Goal: Transaction & Acquisition: Book appointment/travel/reservation

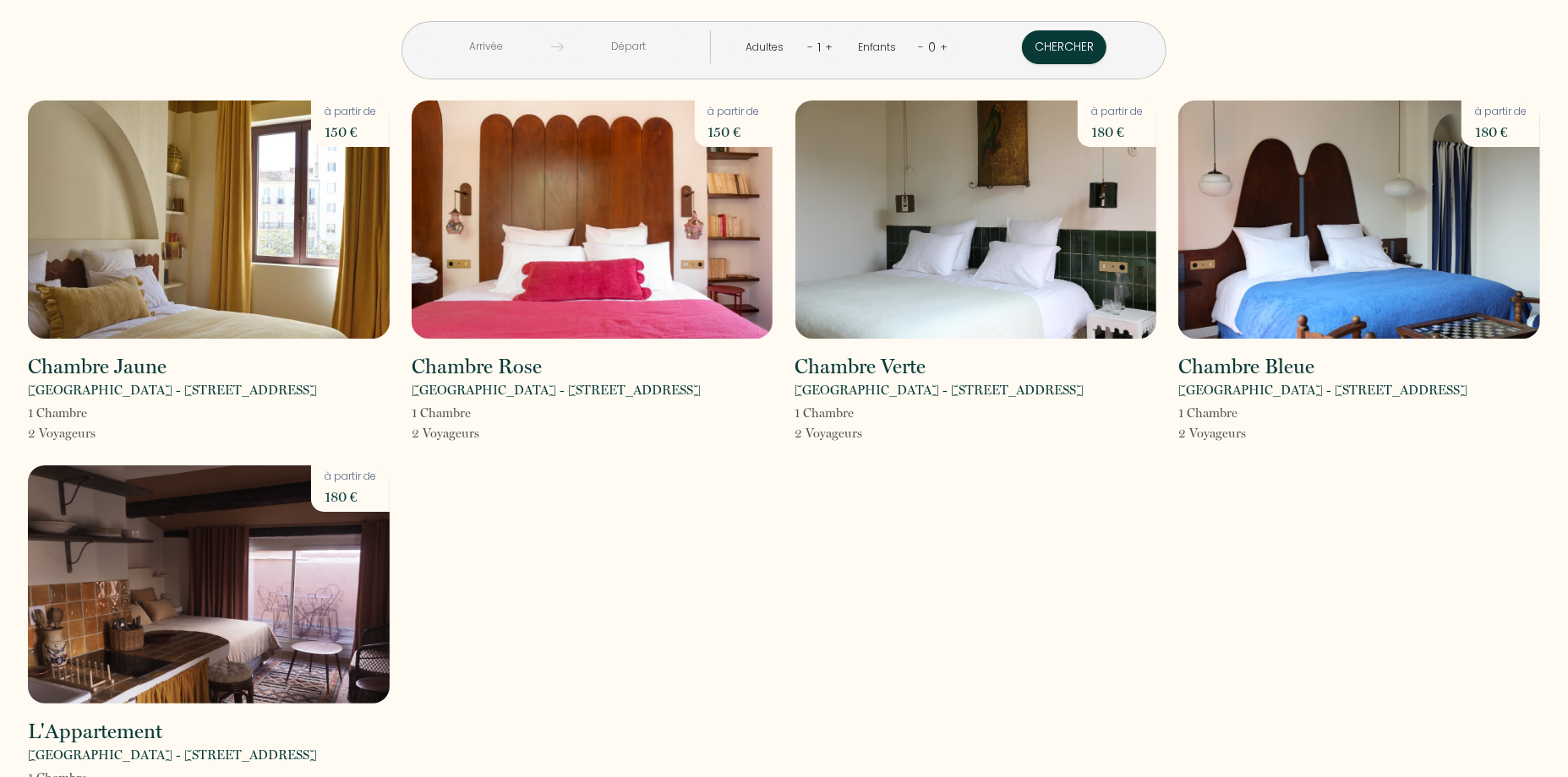
click at [608, 47] on input "text" at bounding box center [628, 47] width 129 height 33
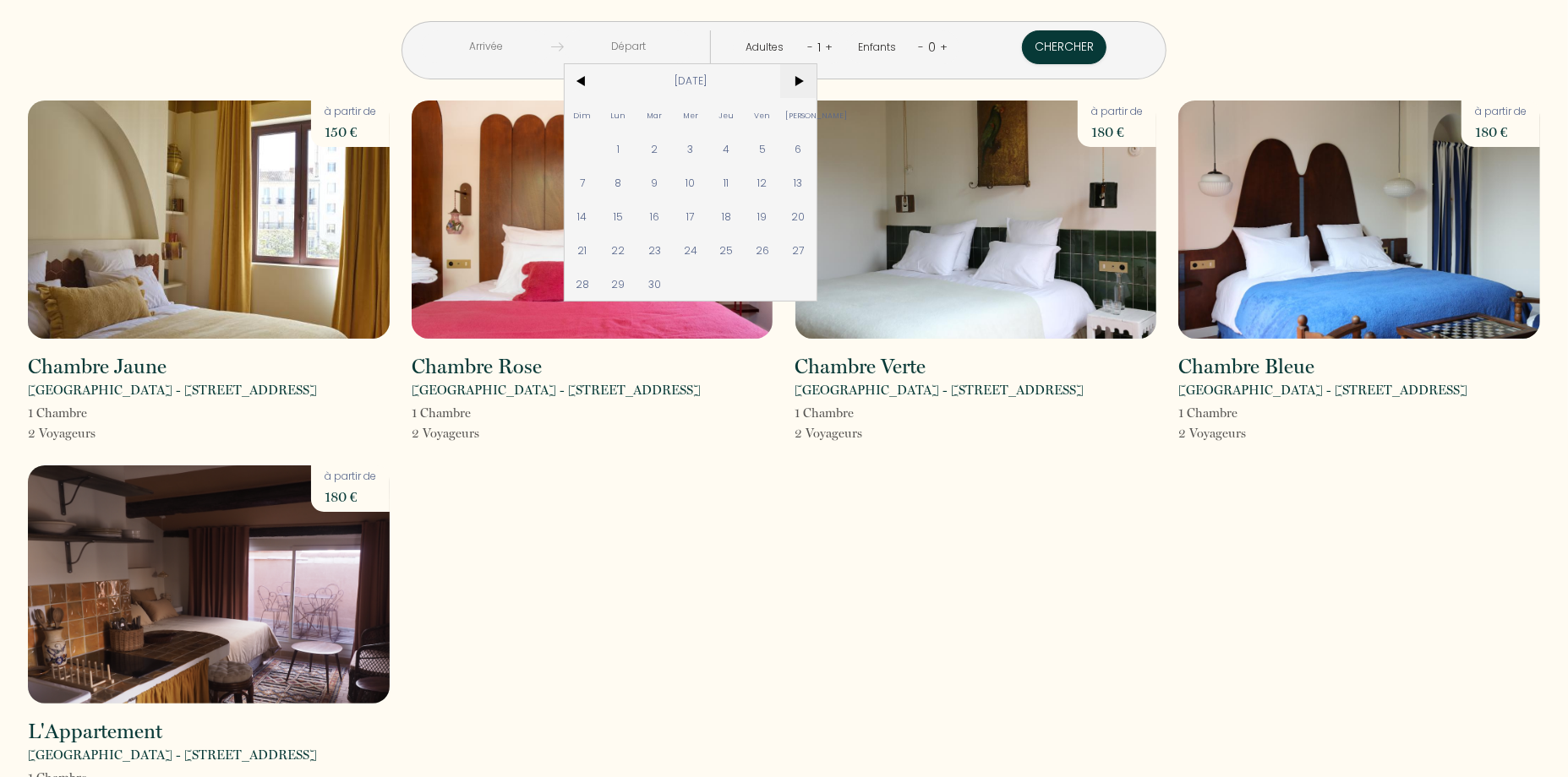
click at [816, 82] on span ">" at bounding box center [798, 81] width 36 height 34
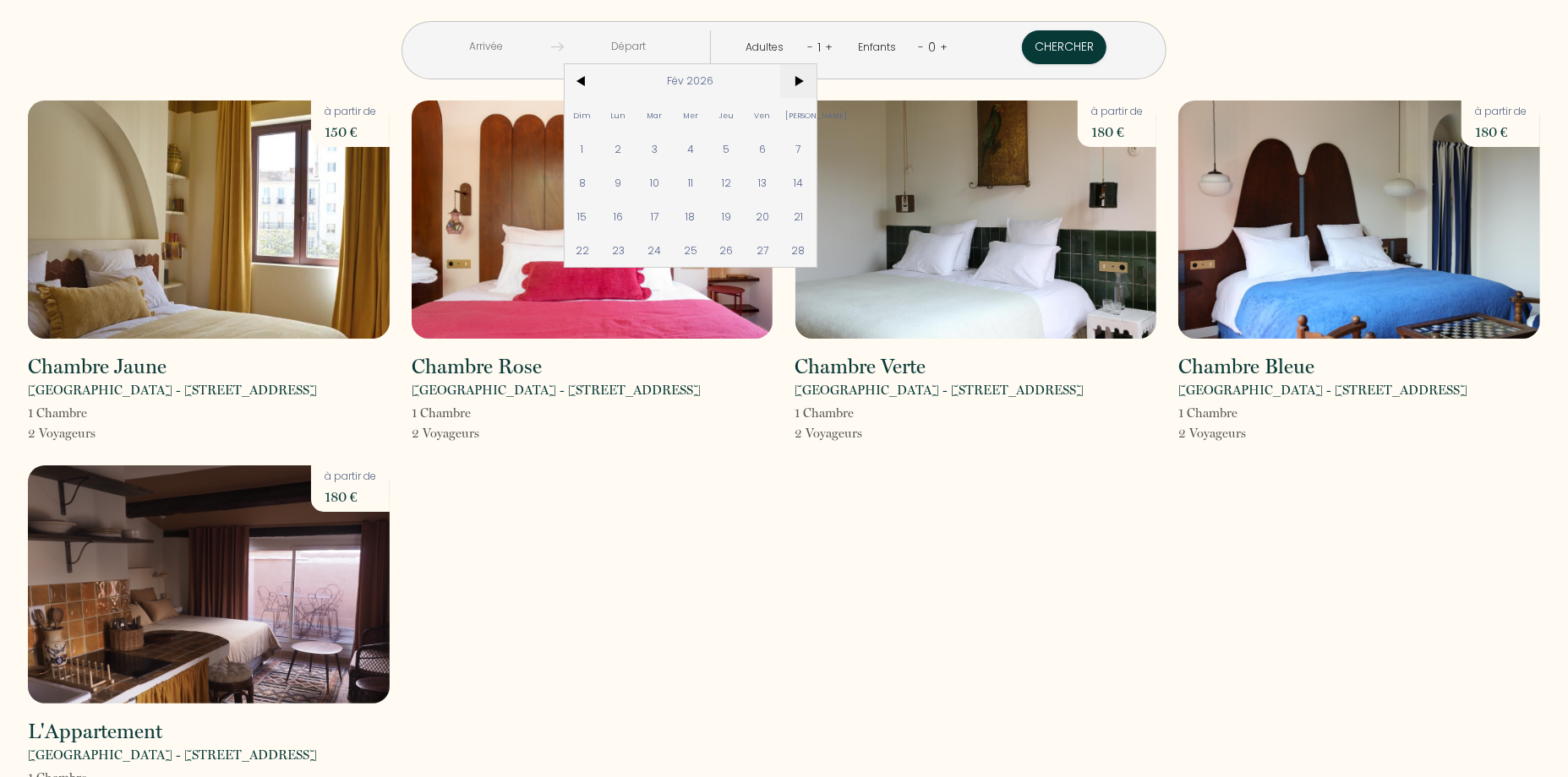
click at [816, 82] on span ">" at bounding box center [798, 81] width 36 height 34
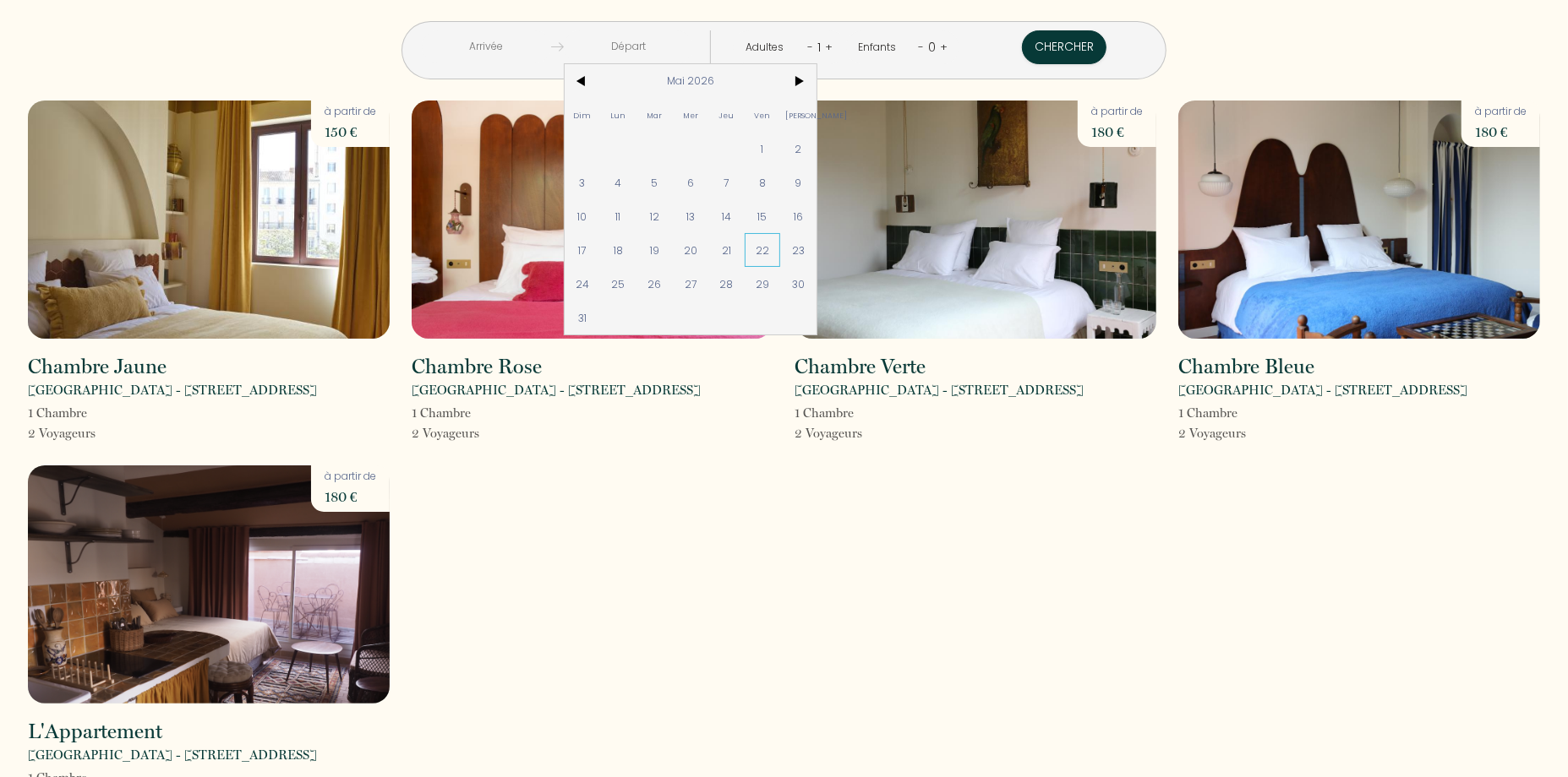
click at [781, 251] on span "22" at bounding box center [762, 250] width 36 height 34
type input "Ven 22 Mai 2026"
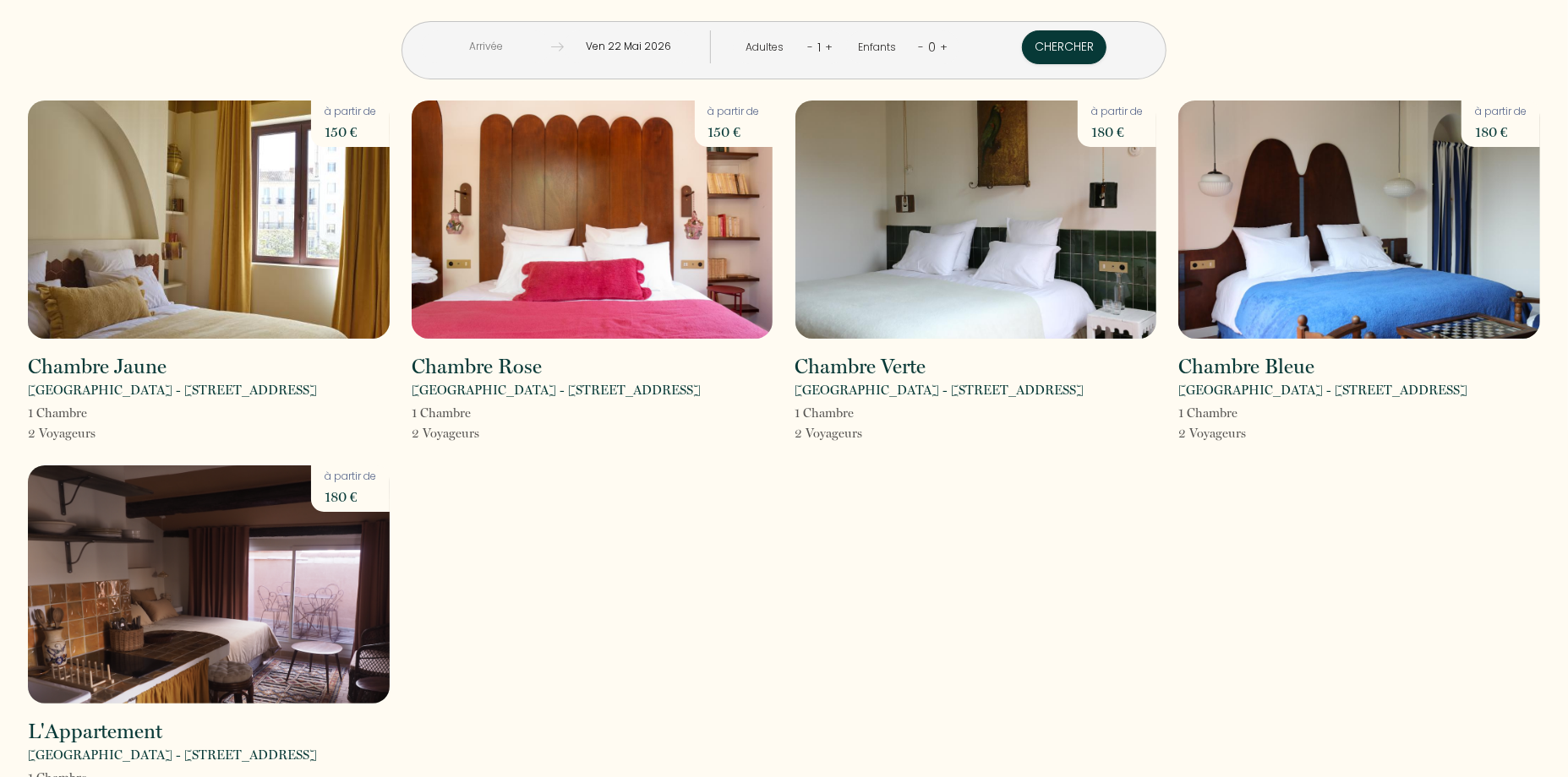
click at [826, 46] on link "+" at bounding box center [830, 47] width 8 height 16
click at [673, 44] on input "Ven 22 Mai 2026" at bounding box center [627, 47] width 130 height 33
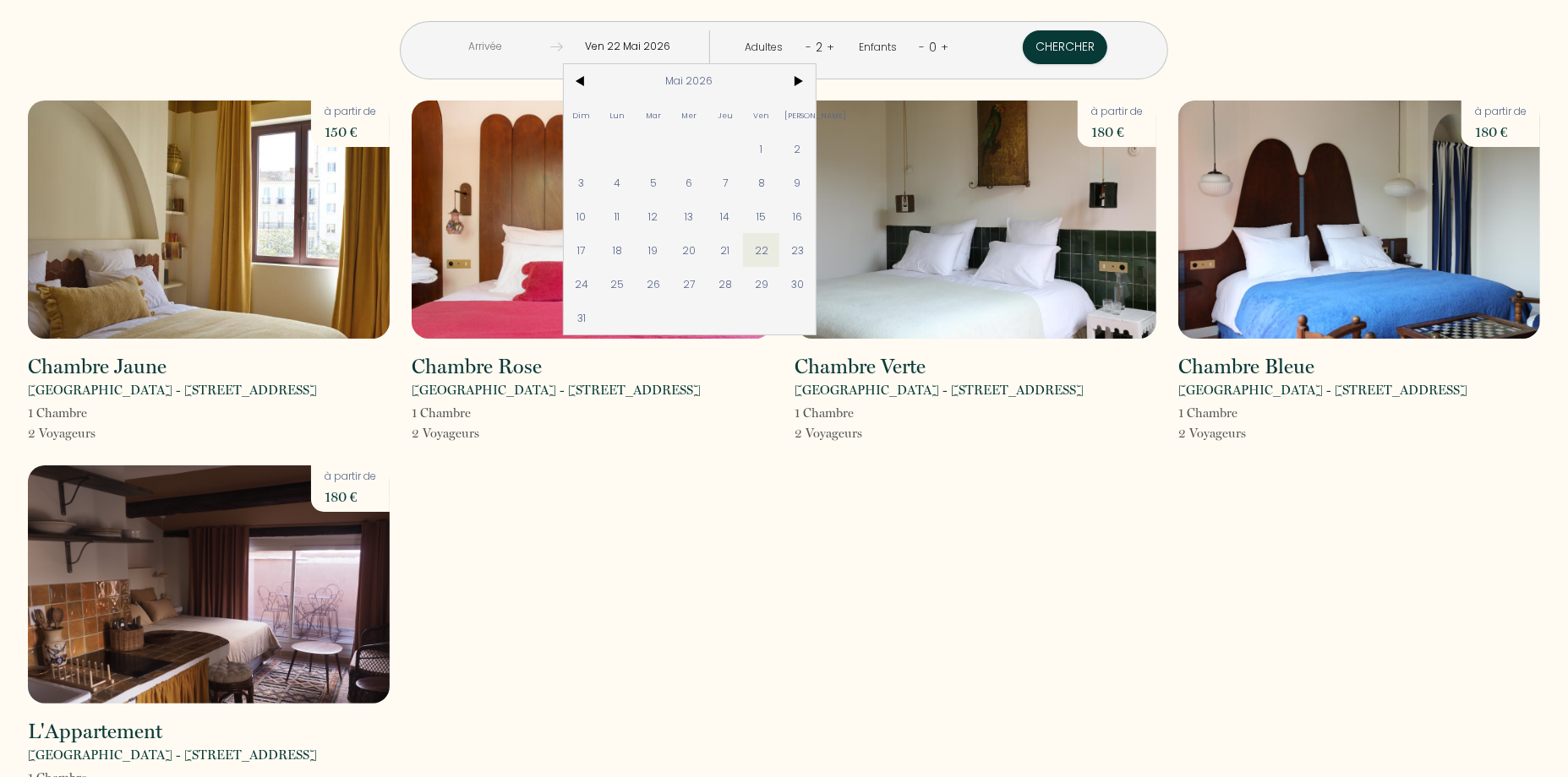
click at [673, 44] on input "Ven 22 Mai 2026" at bounding box center [627, 47] width 130 height 33
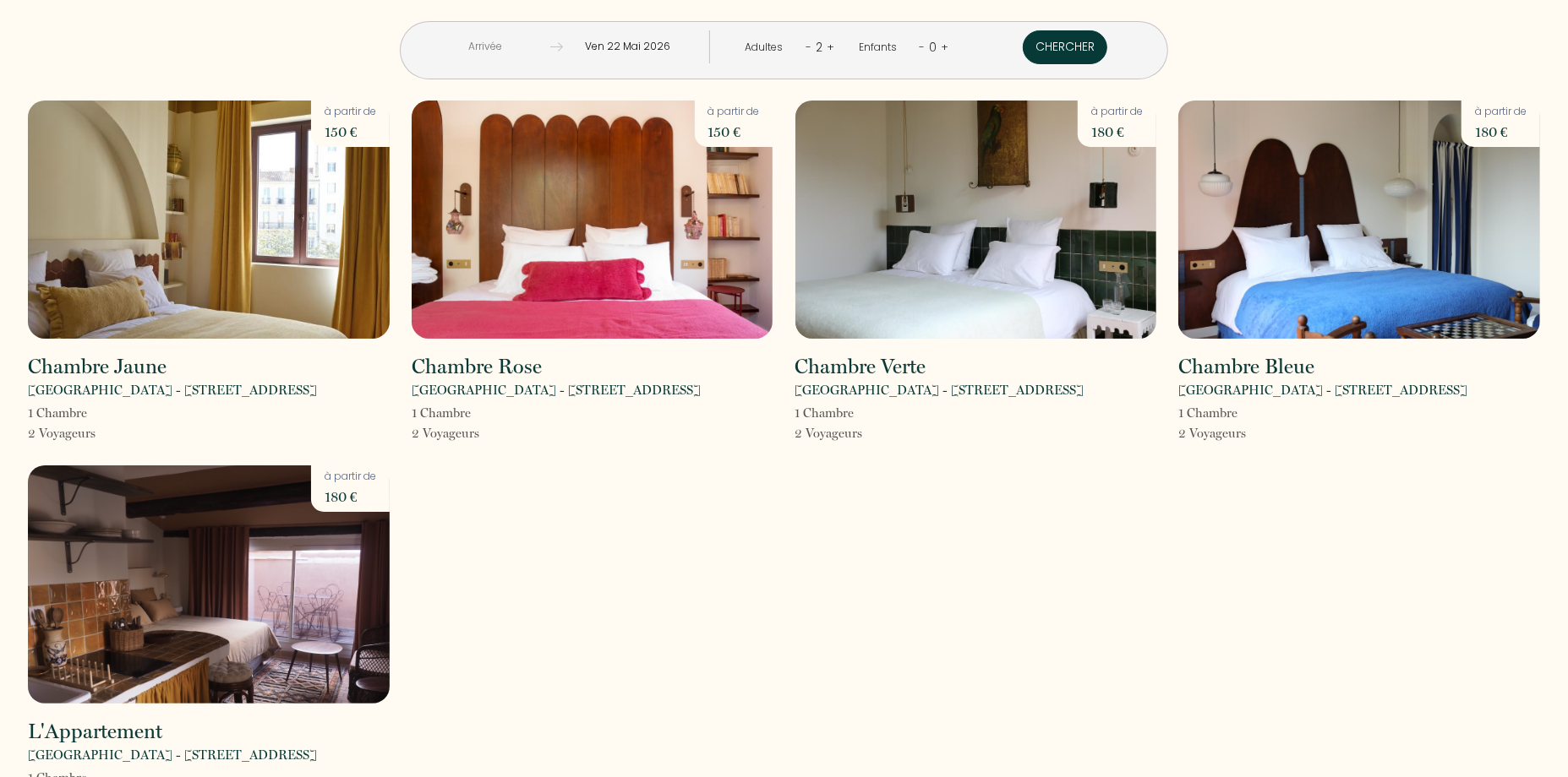
click at [1023, 46] on button "Chercher" at bounding box center [1065, 47] width 84 height 34
click at [188, 283] on img at bounding box center [208, 220] width 362 height 239
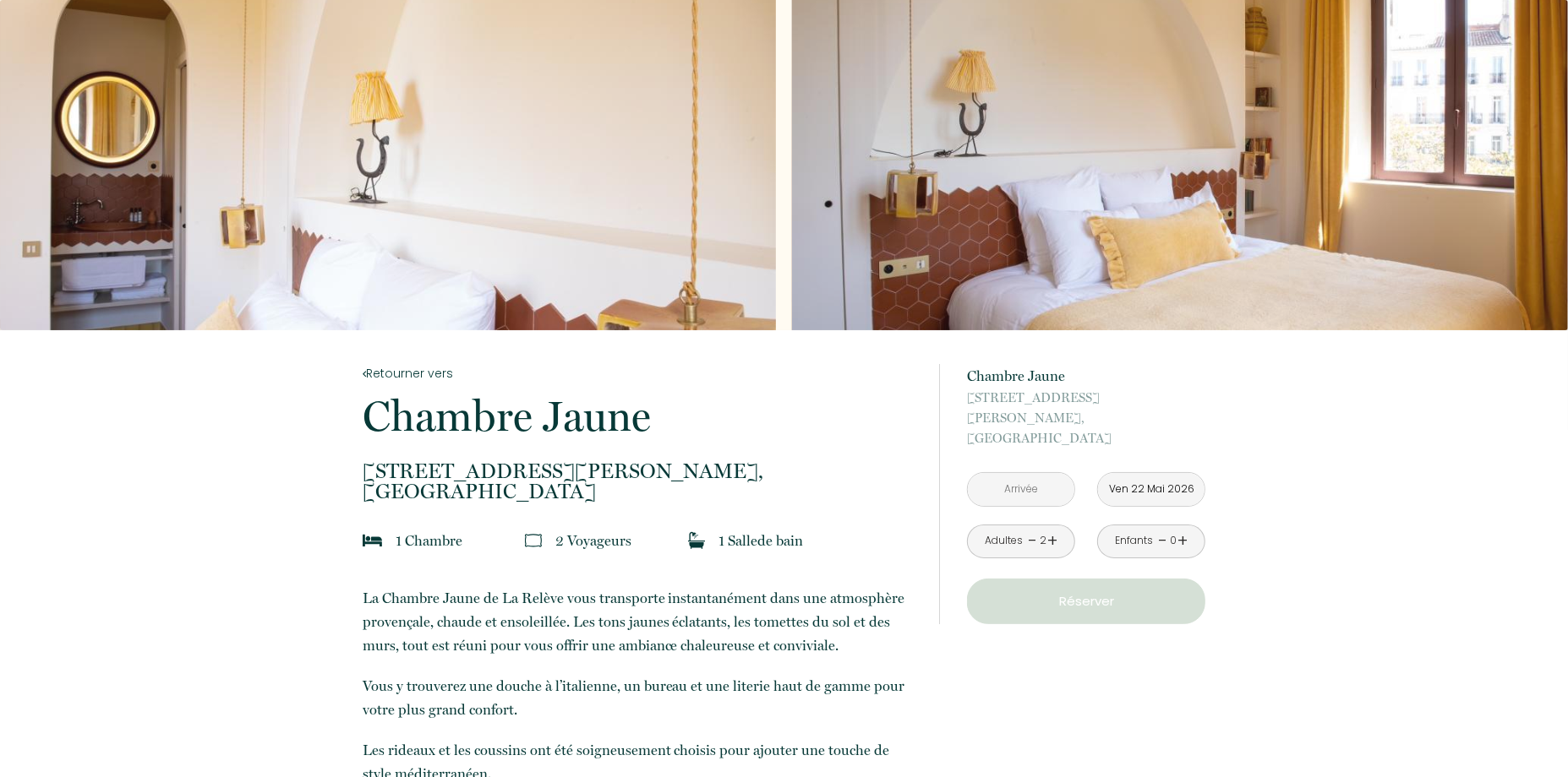
click at [1038, 474] on input "text" at bounding box center [1021, 490] width 107 height 33
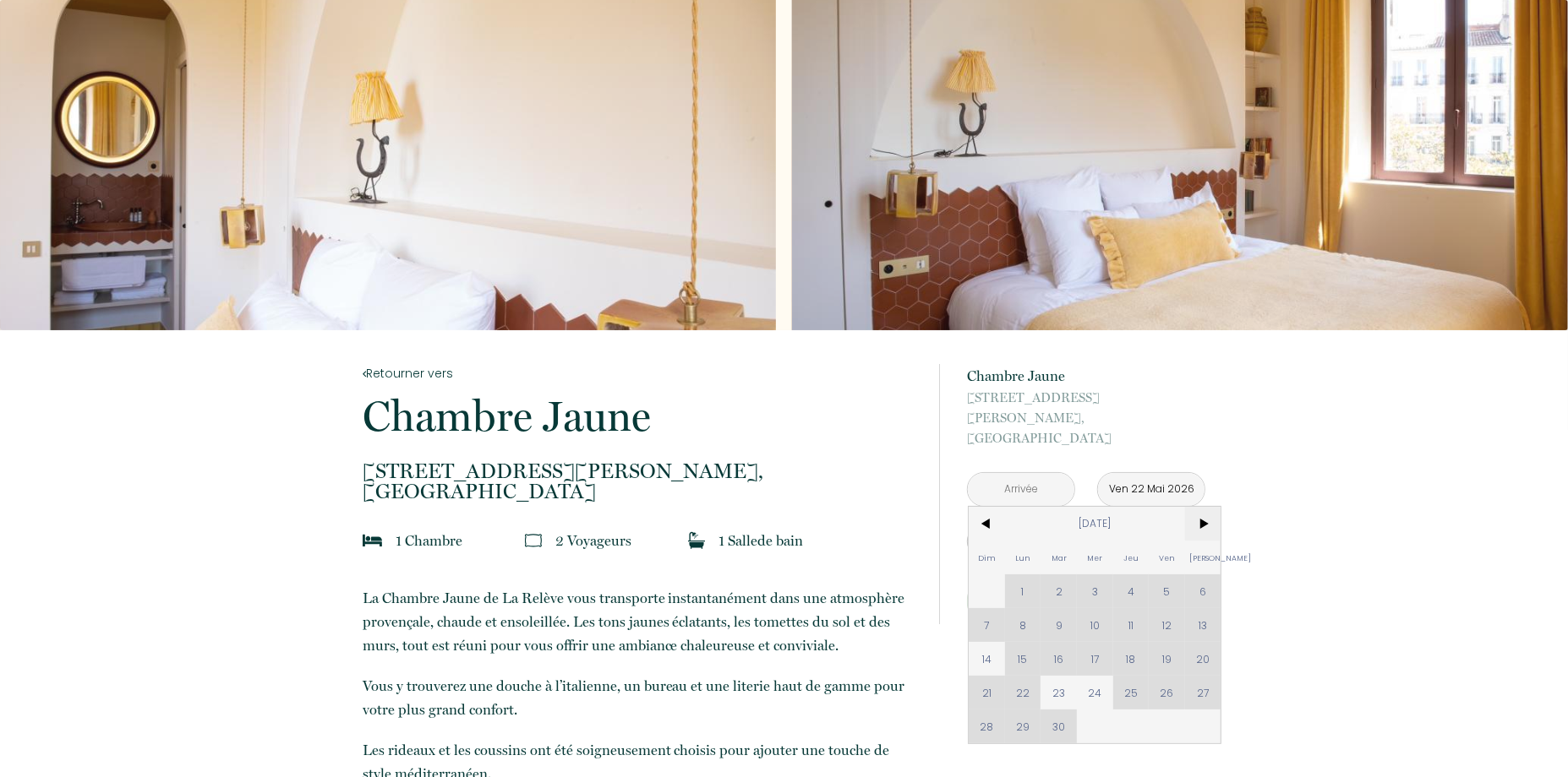
click at [1202, 507] on span ">" at bounding box center [1203, 524] width 36 height 34
click at [1203, 507] on span ">" at bounding box center [1203, 524] width 36 height 34
click at [1038, 474] on input "text" at bounding box center [1021, 490] width 107 height 33
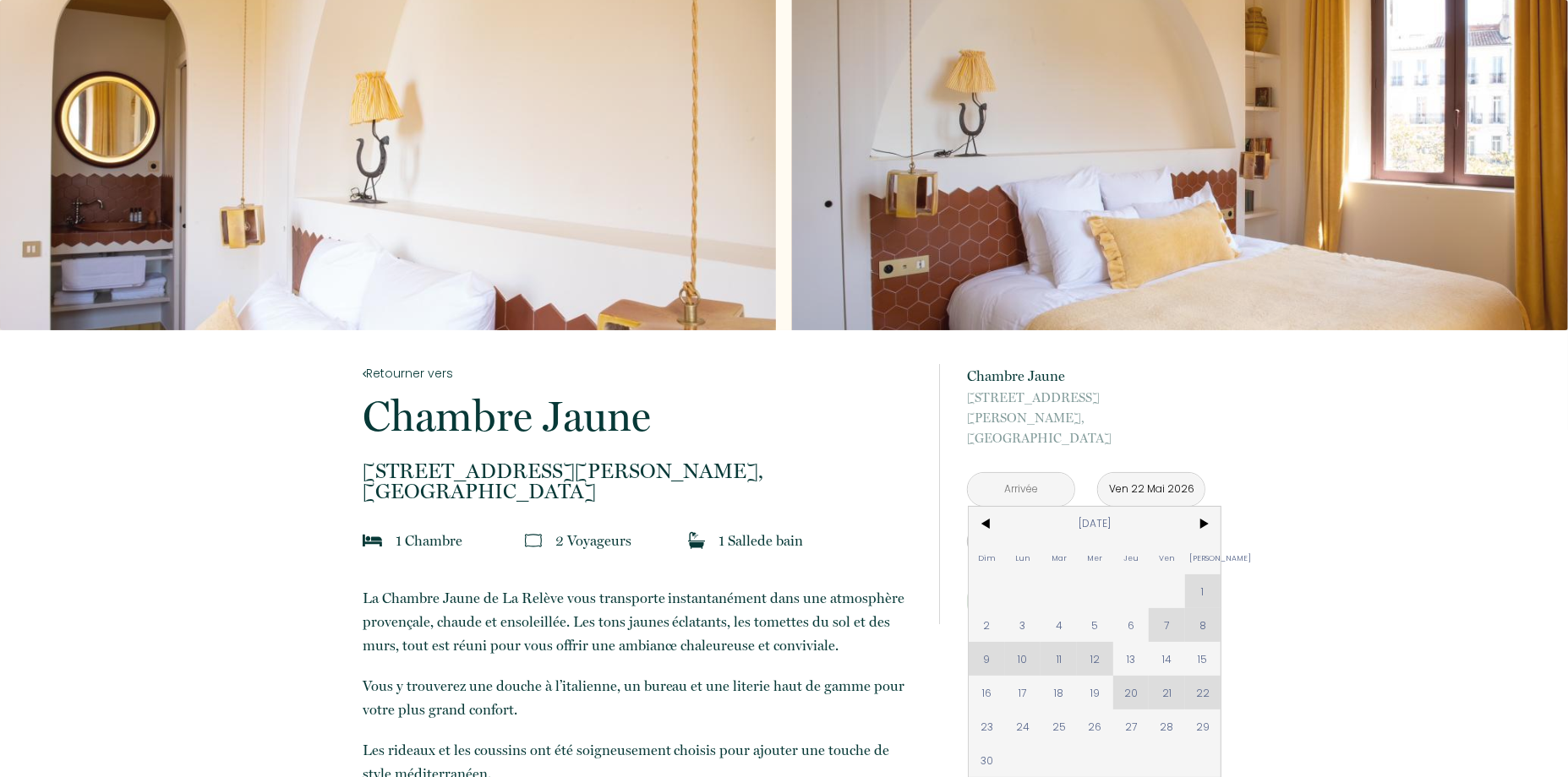
click at [1199, 502] on div "à partir de 150 € Chambre Jaune [STREET_ADDRESS] < [DATE] > Dim Lun Mar Mer Jeu…" at bounding box center [1086, 494] width 239 height 260
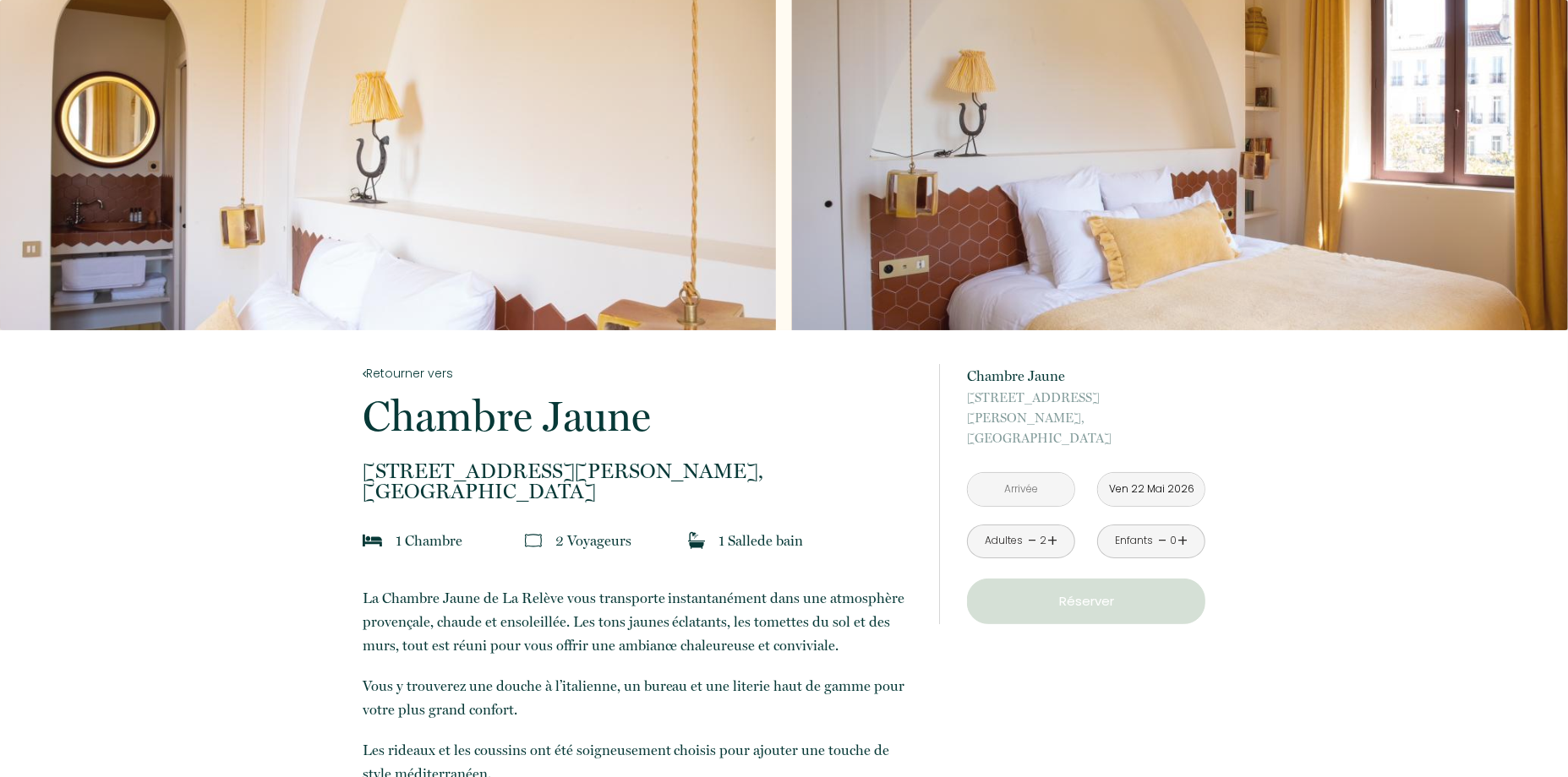
click at [1039, 474] on input "text" at bounding box center [1021, 490] width 107 height 33
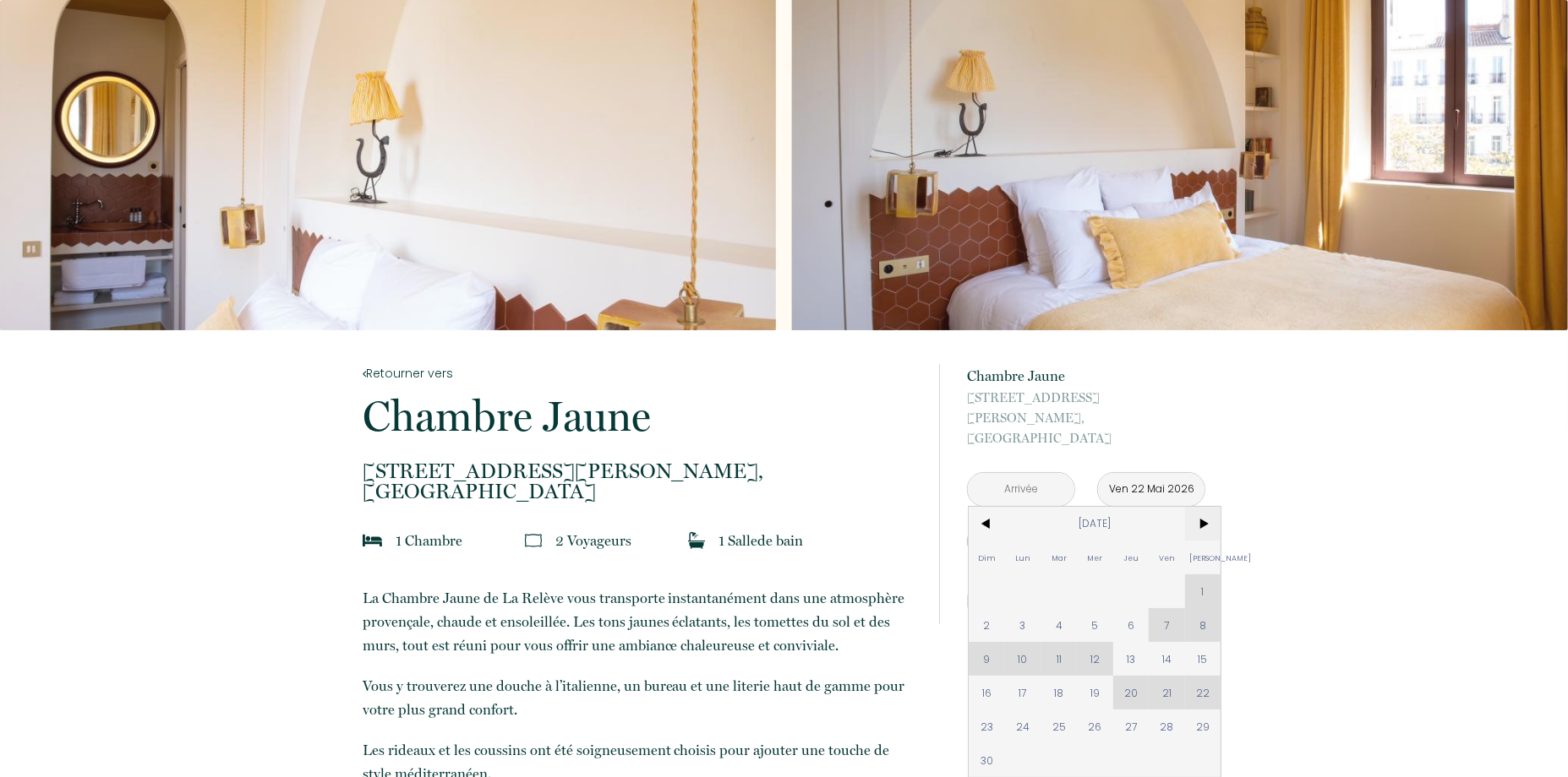
click at [1206, 507] on span ">" at bounding box center [1203, 524] width 36 height 34
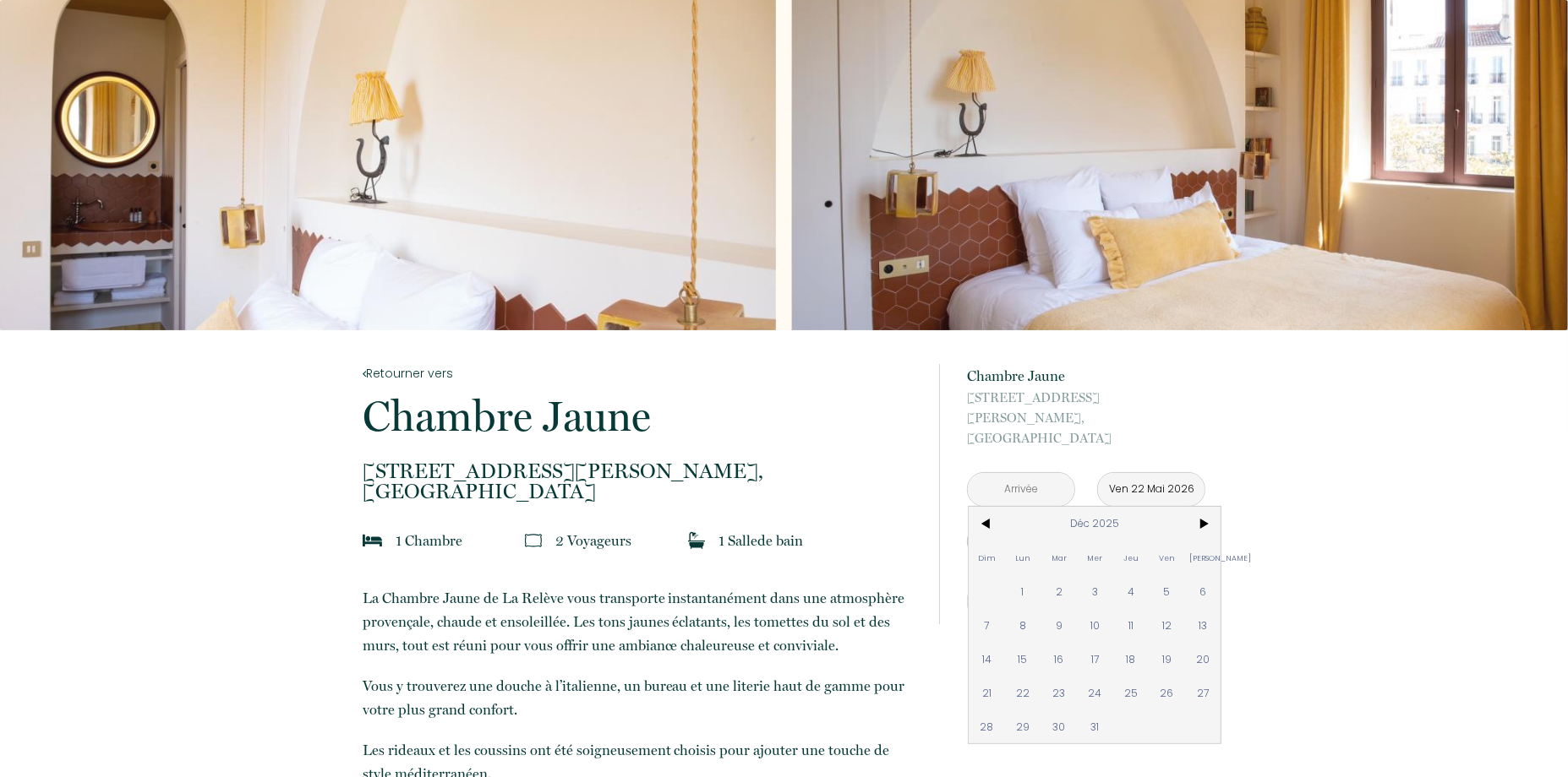
click at [1170, 474] on input "Ven 22 Mai 2026" at bounding box center [1151, 490] width 107 height 33
click at [1141, 474] on input "Ven 22 Mai 2026" at bounding box center [1151, 490] width 107 height 33
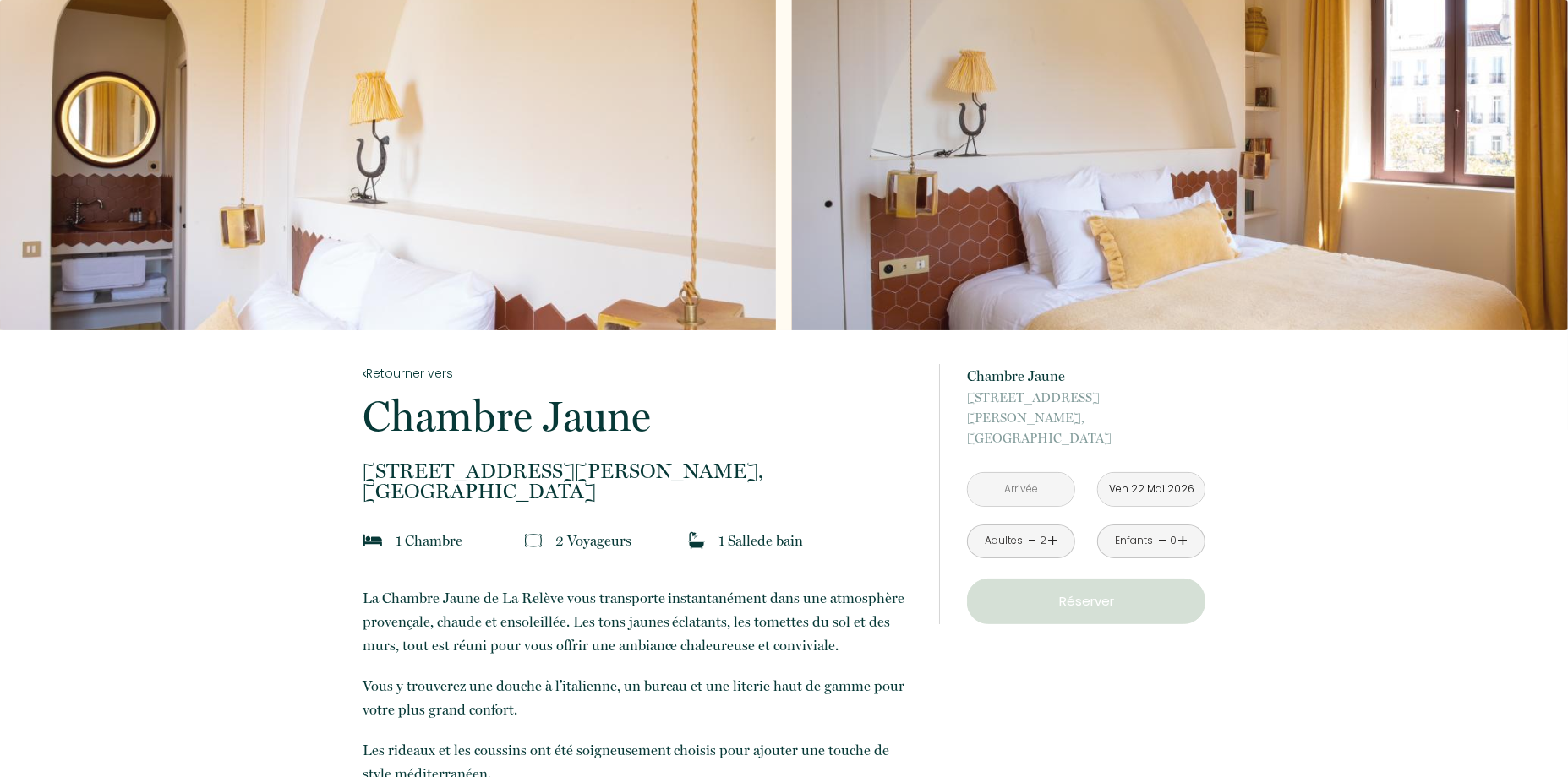
click at [1159, 474] on input "Ven 22 Mai 2026" at bounding box center [1151, 490] width 107 height 33
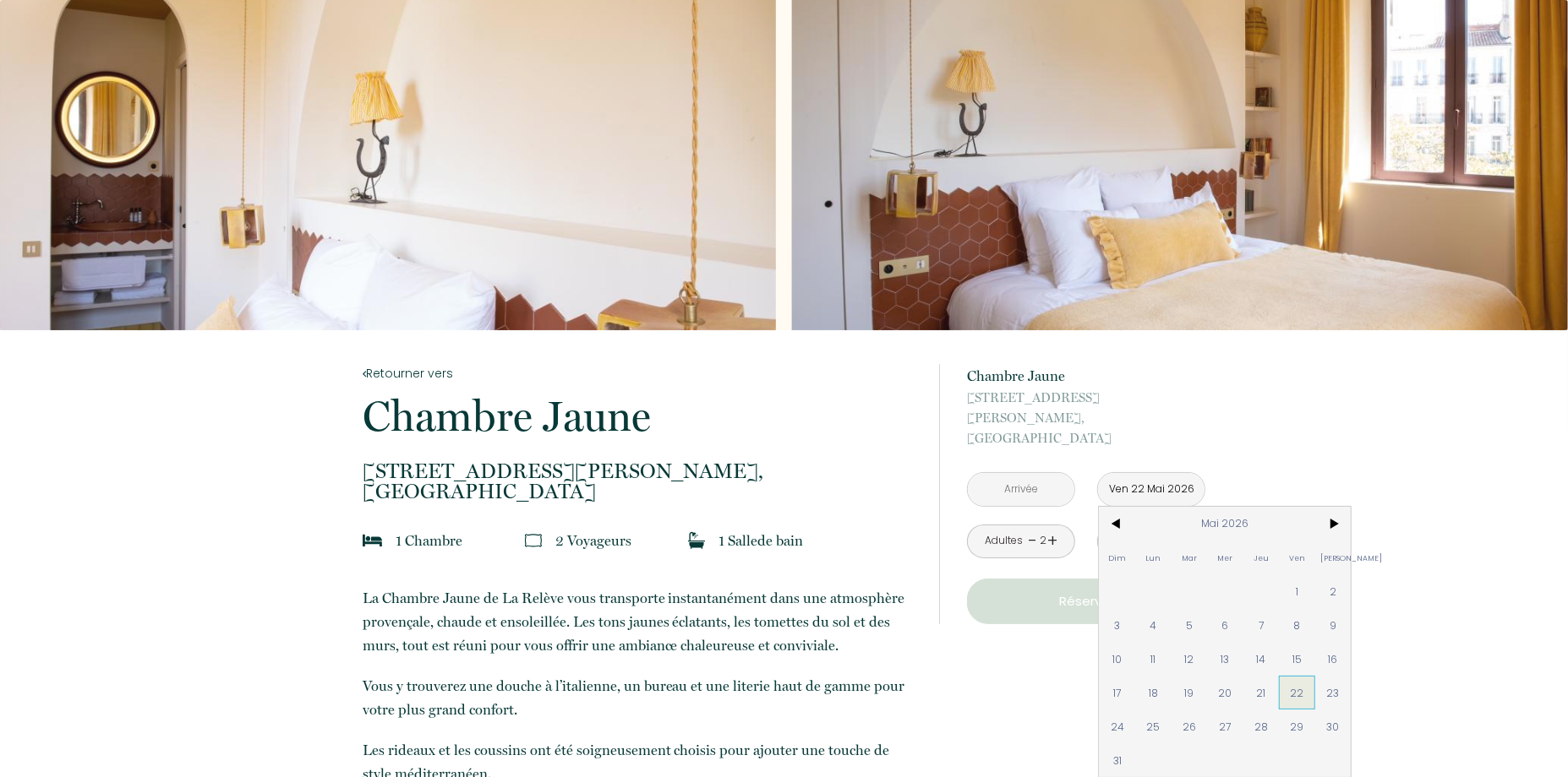
click at [1298, 676] on span "22" at bounding box center [1297, 693] width 36 height 34
click at [1012, 604] on div "à partir de 150 € Chambre Jaune [STREET_ADDRESS] < [DATE] > Dim Lun Mar Mer Jeu…" at bounding box center [1072, 494] width 266 height 328
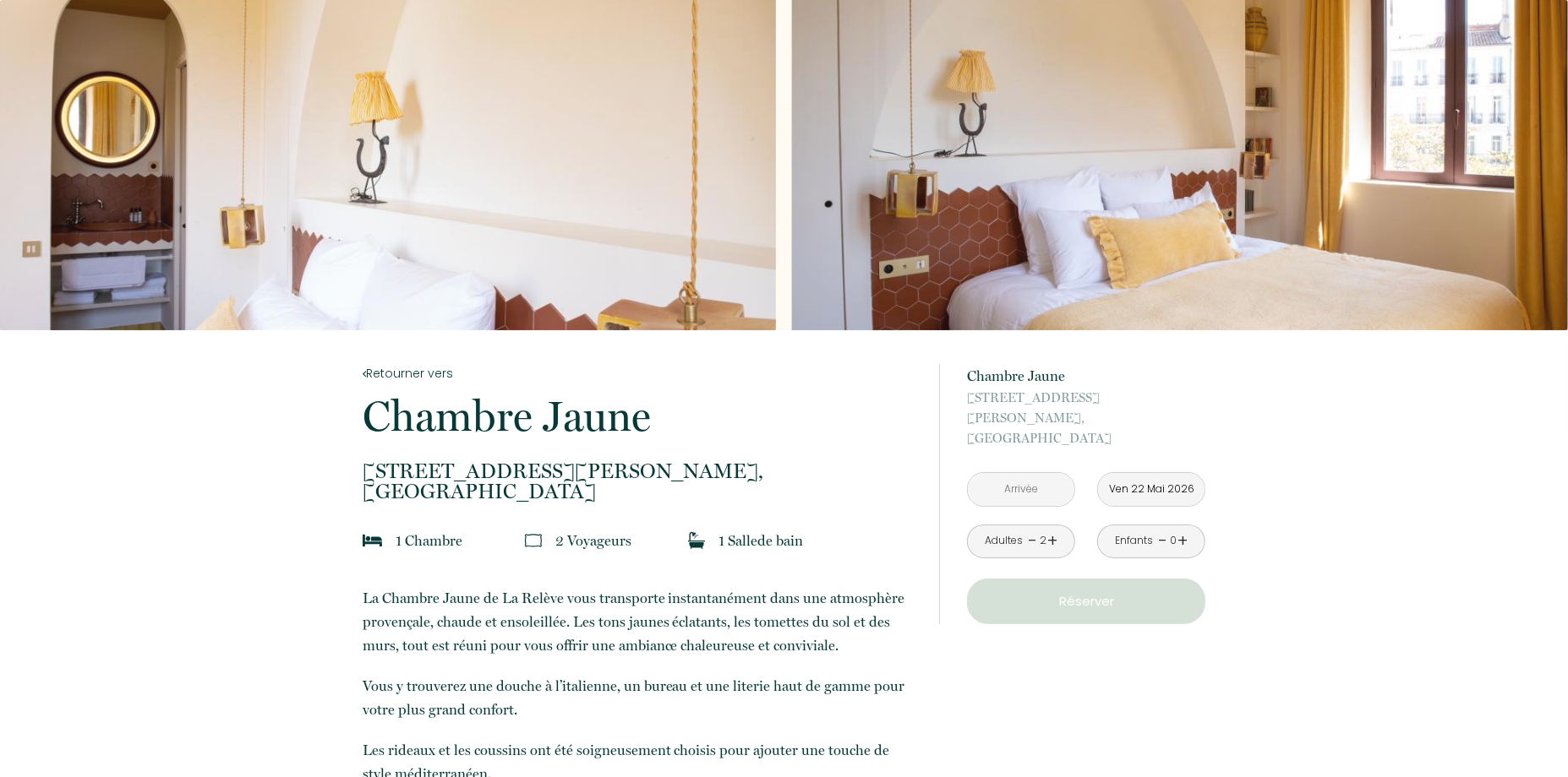
click at [1075, 591] on p "Réserver" at bounding box center [1085, 601] width 226 height 21
click at [1026, 474] on input "text" at bounding box center [1021, 490] width 107 height 33
